Goal: Task Accomplishment & Management: Manage account settings

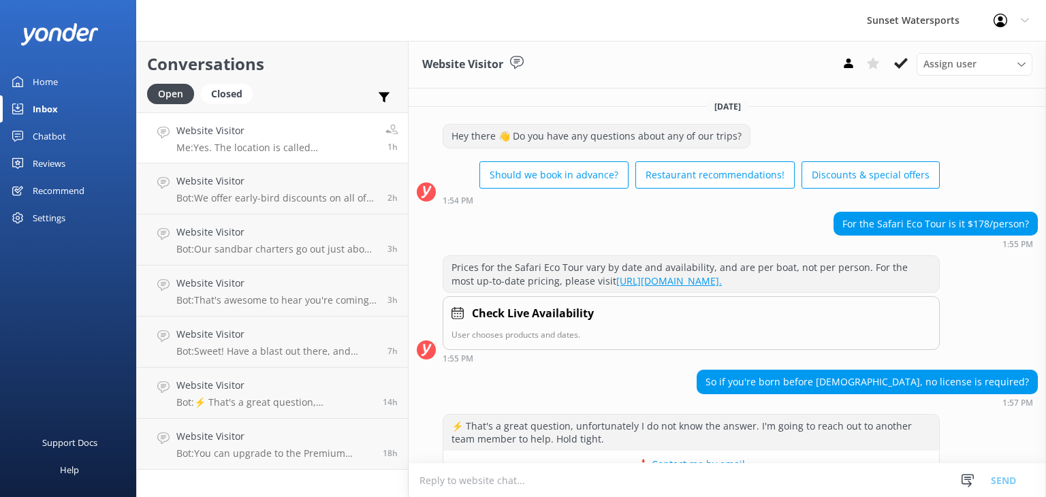
scroll to position [469, 0]
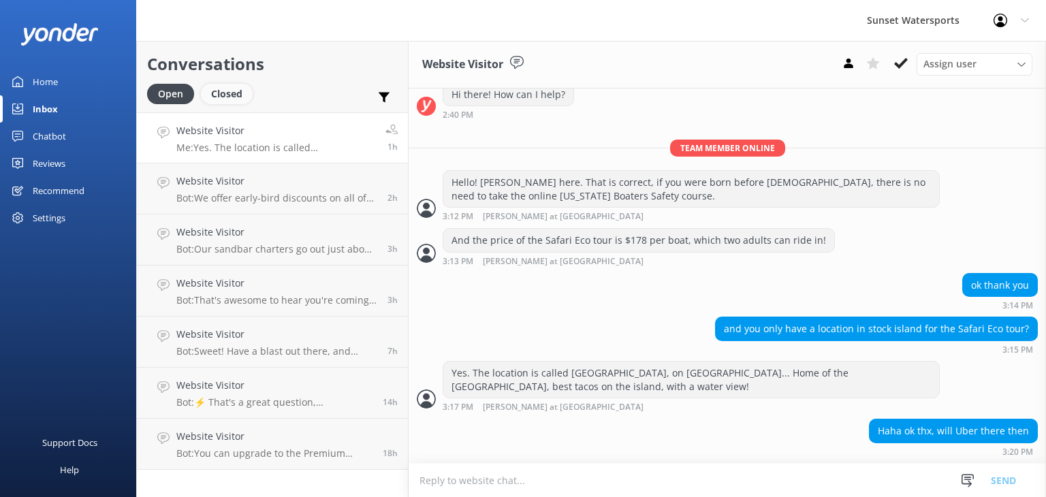
click at [225, 99] on div "Closed" at bounding box center [227, 94] width 52 height 20
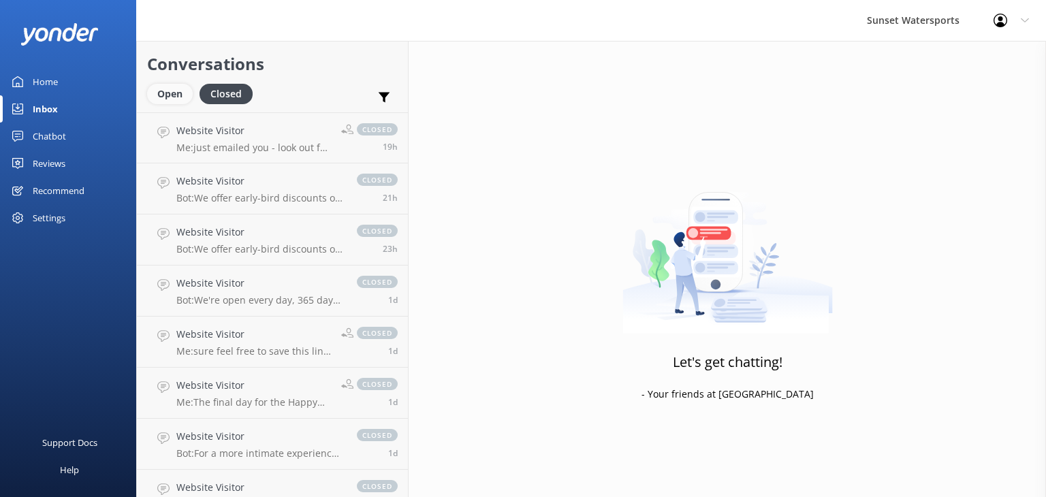
click at [161, 88] on div "Open" at bounding box center [170, 94] width 46 height 20
